Goal: Check status: Check status

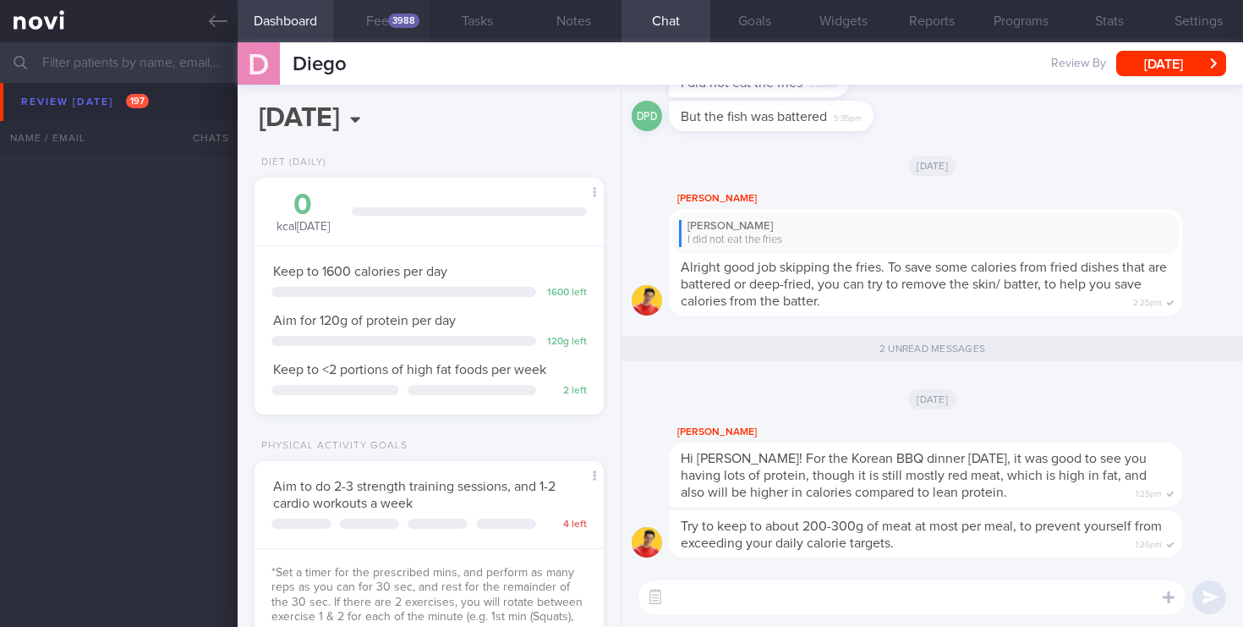
scroll to position [184, 319]
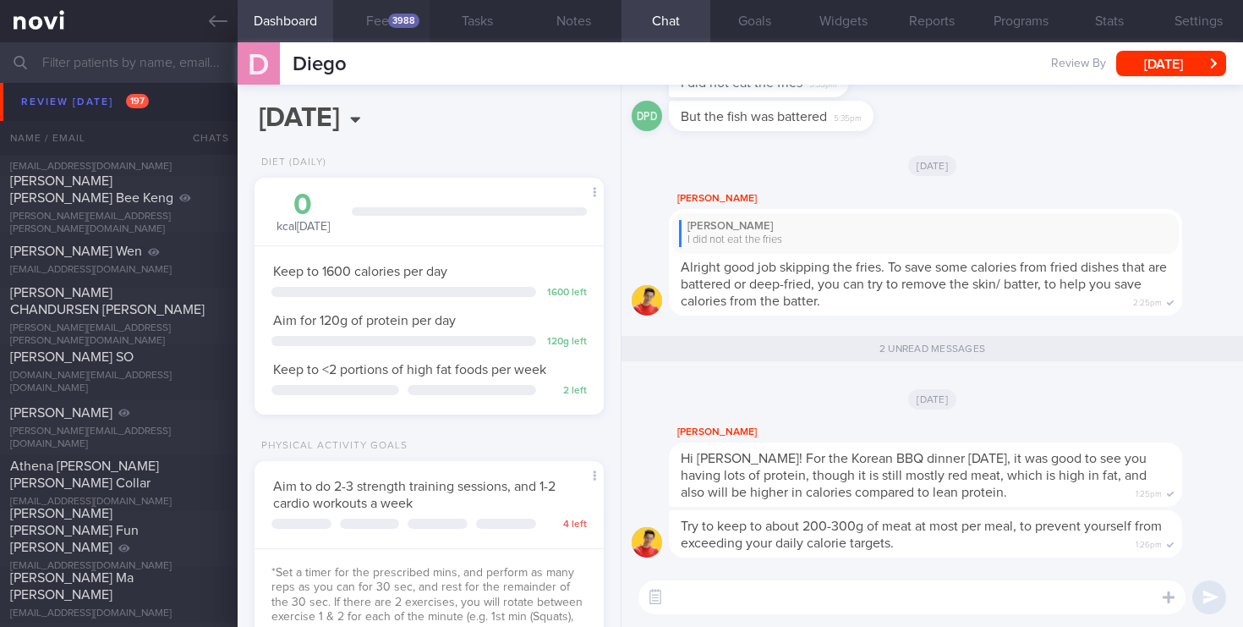
click at [399, 18] on div "3988" at bounding box center [403, 21] width 31 height 14
drag, startPoint x: 388, startPoint y: 29, endPoint x: 118, endPoint y: 250, distance: 349.8
click at [388, 28] on button "Feed 3988" at bounding box center [381, 21] width 96 height 42
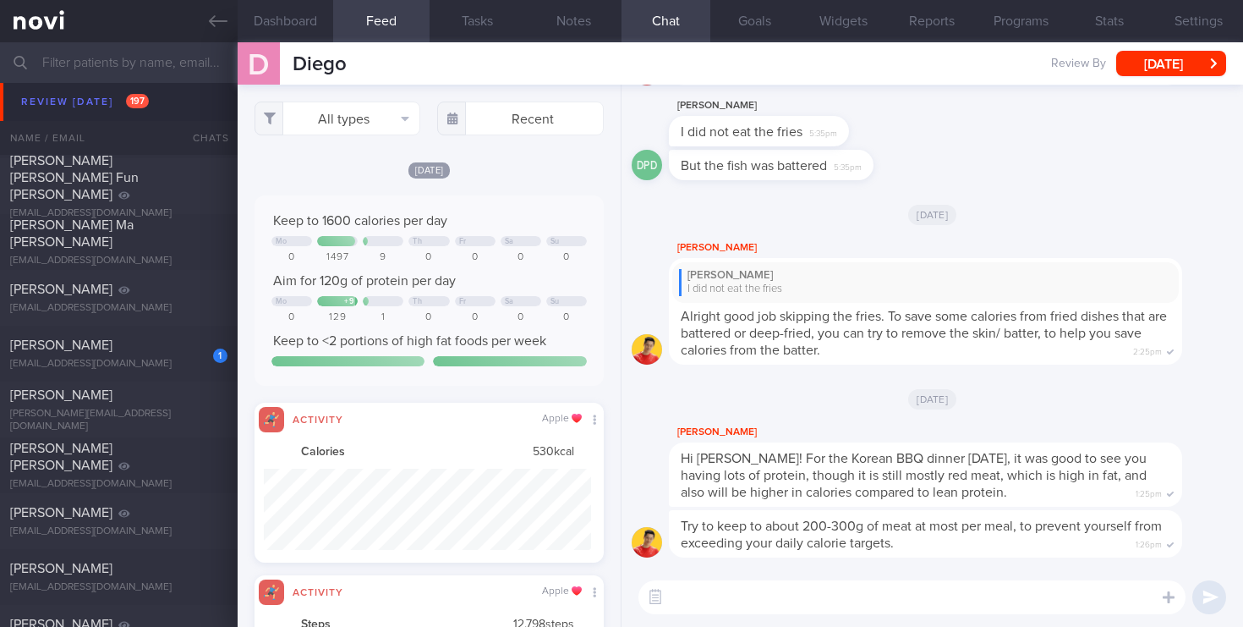
scroll to position [5970, 0]
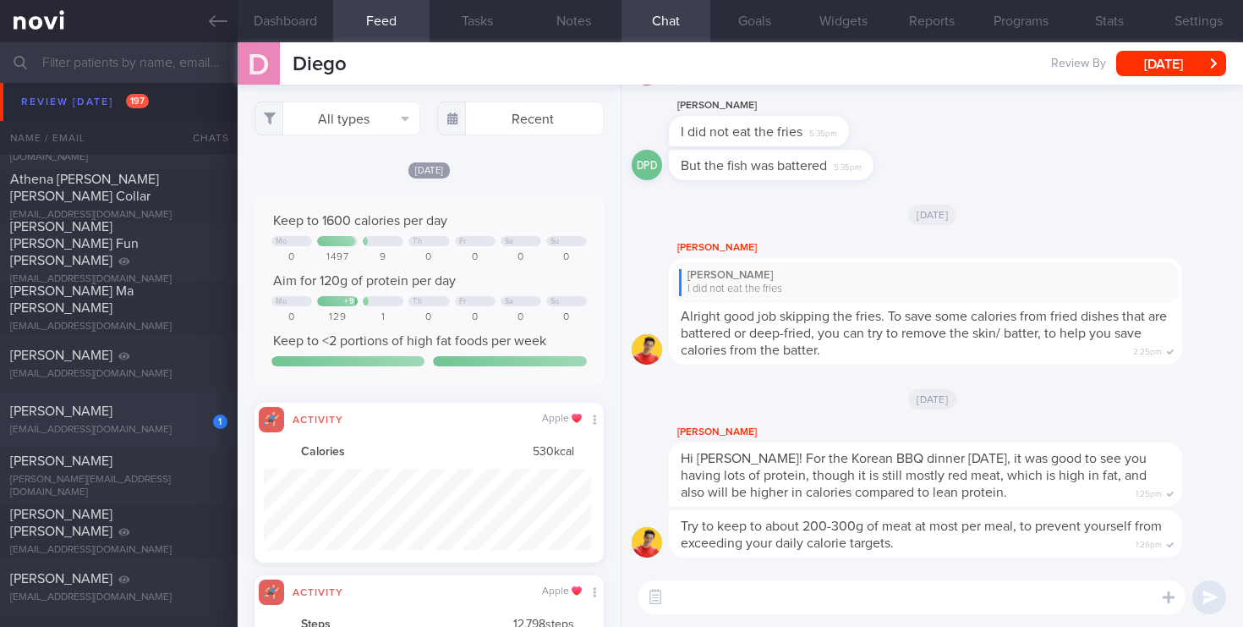
click at [155, 404] on div "[PERSON_NAME]" at bounding box center [116, 411] width 213 height 17
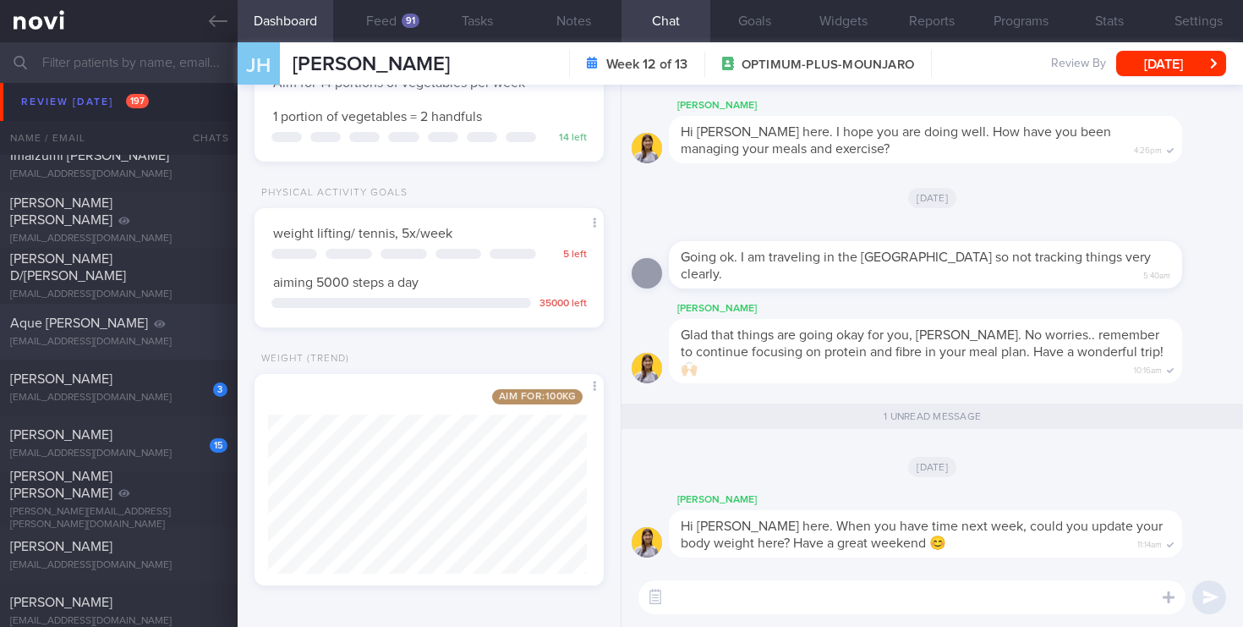
click at [143, 352] on div "Aque [PERSON_NAME] [EMAIL_ADDRESS][DOMAIN_NAME] [DATE] A month ago OPTIMUM-PLUS…" at bounding box center [621, 332] width 1243 height 56
select select "5"
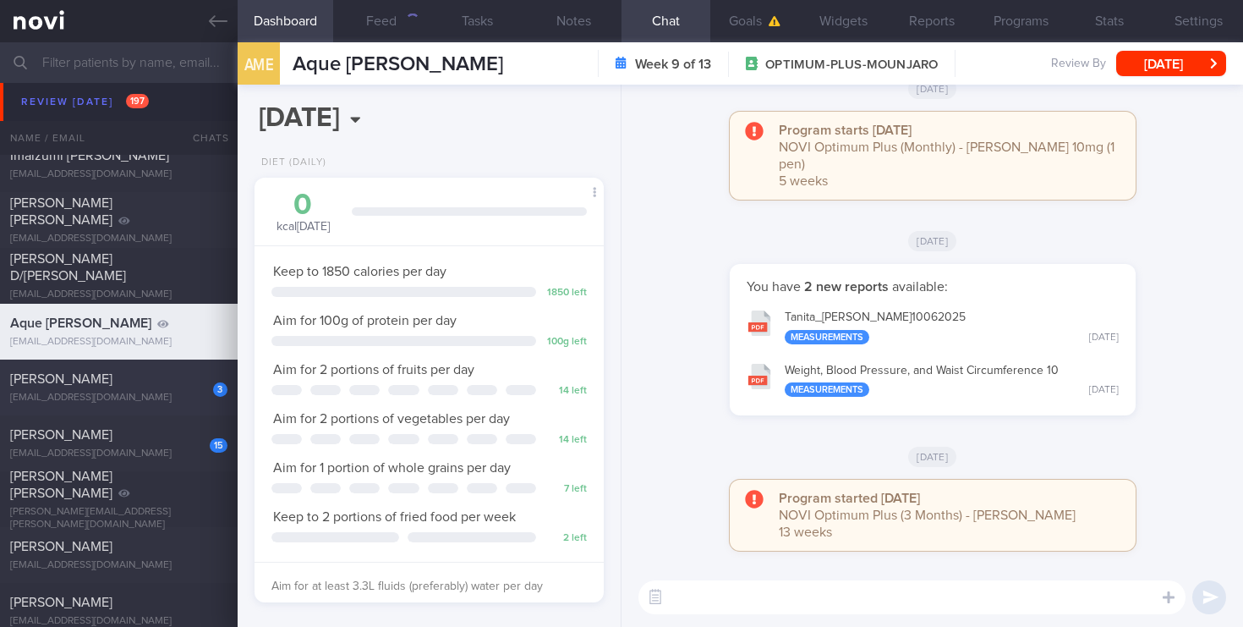
click at [155, 397] on div "3 [PERSON_NAME] [EMAIL_ADDRESS][DOMAIN_NAME]" at bounding box center [119, 388] width 238 height 34
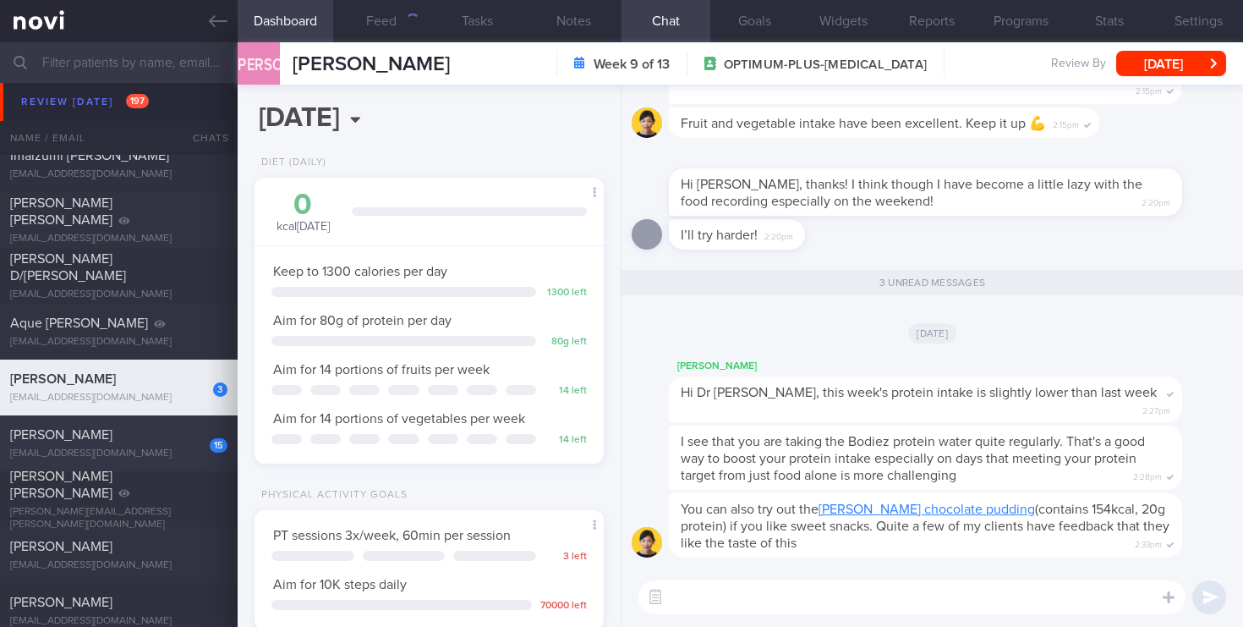
click at [103, 443] on div "15 [PERSON_NAME] [EMAIL_ADDRESS][DOMAIN_NAME]" at bounding box center [119, 443] width 238 height 34
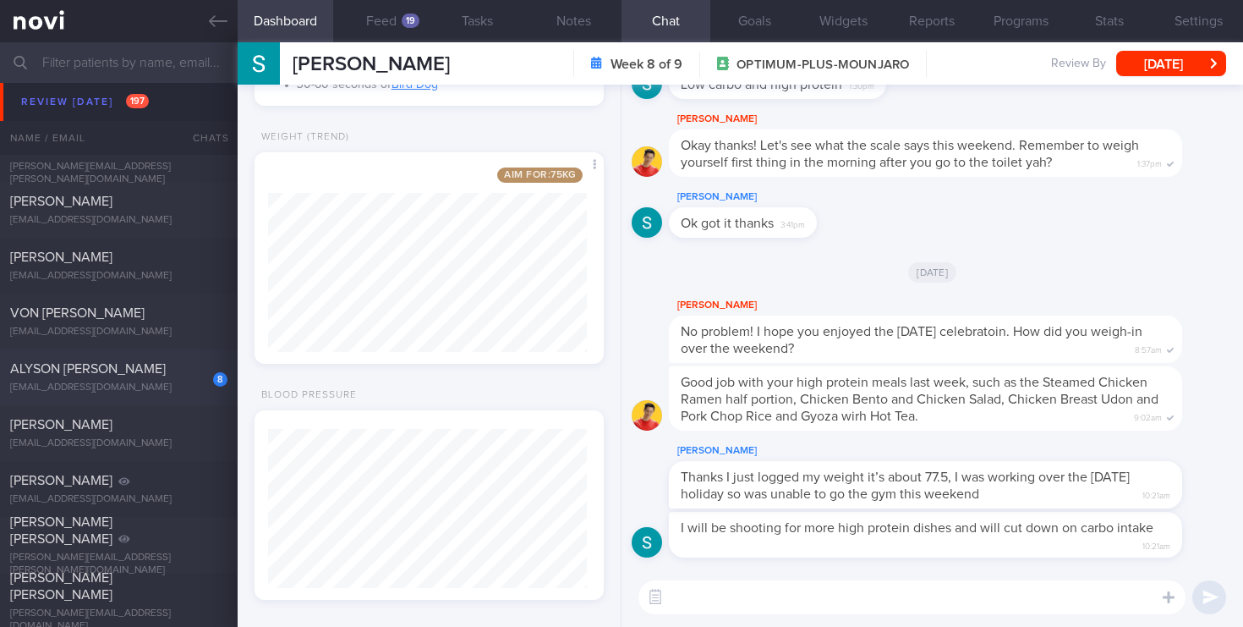
click at [158, 375] on div "ALYSON [PERSON_NAME]" at bounding box center [116, 368] width 213 height 17
